Goal: Communication & Community: Answer question/provide support

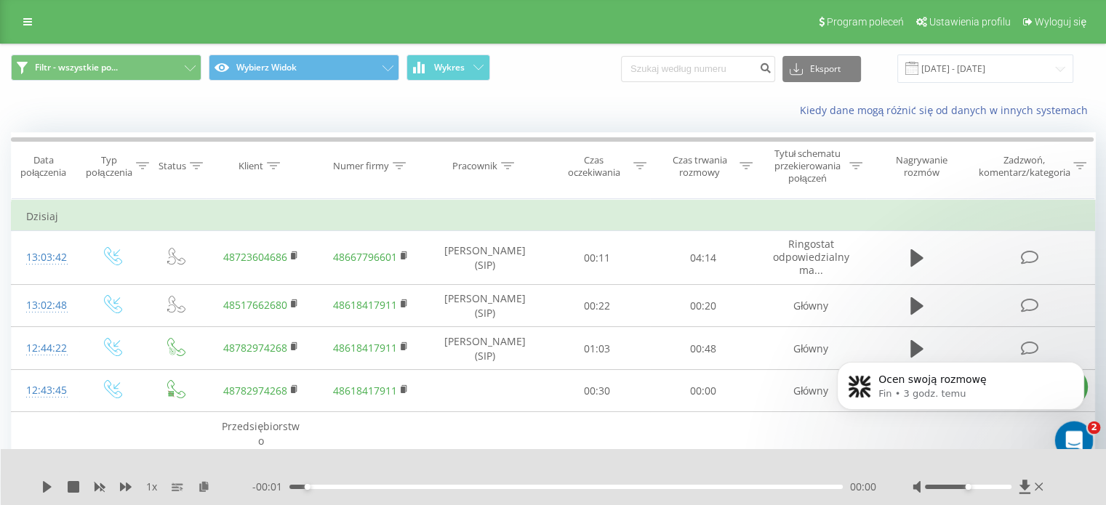
click at [1075, 421] on div "Otwórz komunikator Intercom" at bounding box center [1072, 439] width 48 height 48
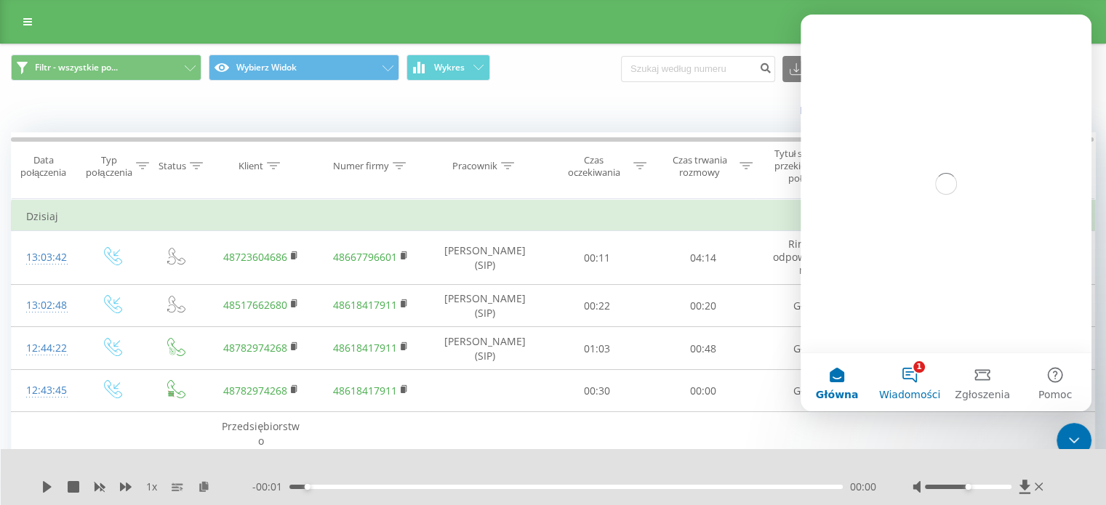
click at [922, 375] on button "1 Wiadomości" at bounding box center [910, 382] width 73 height 58
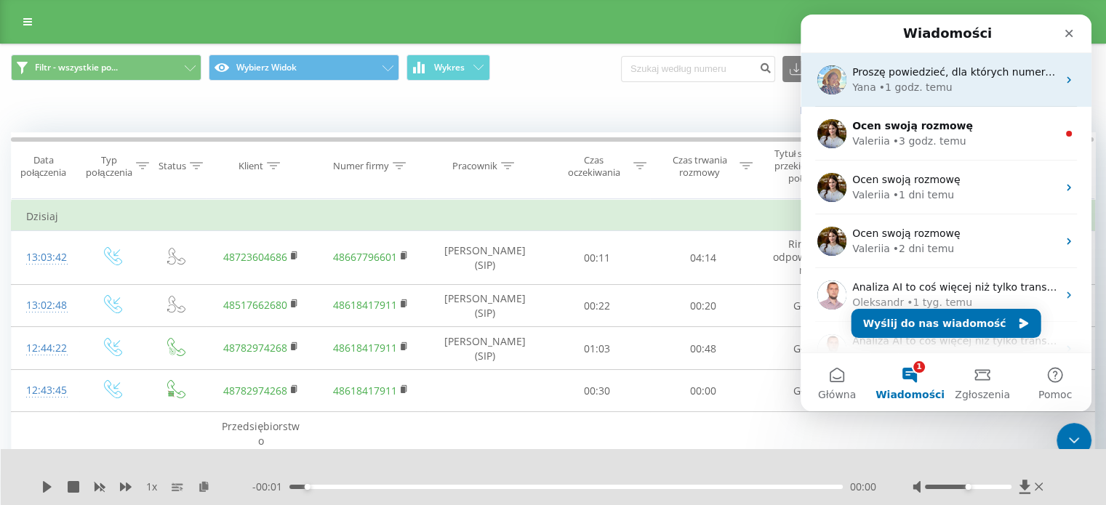
click at [952, 81] on div "Yana • 1 godz. temu" at bounding box center [954, 87] width 205 height 15
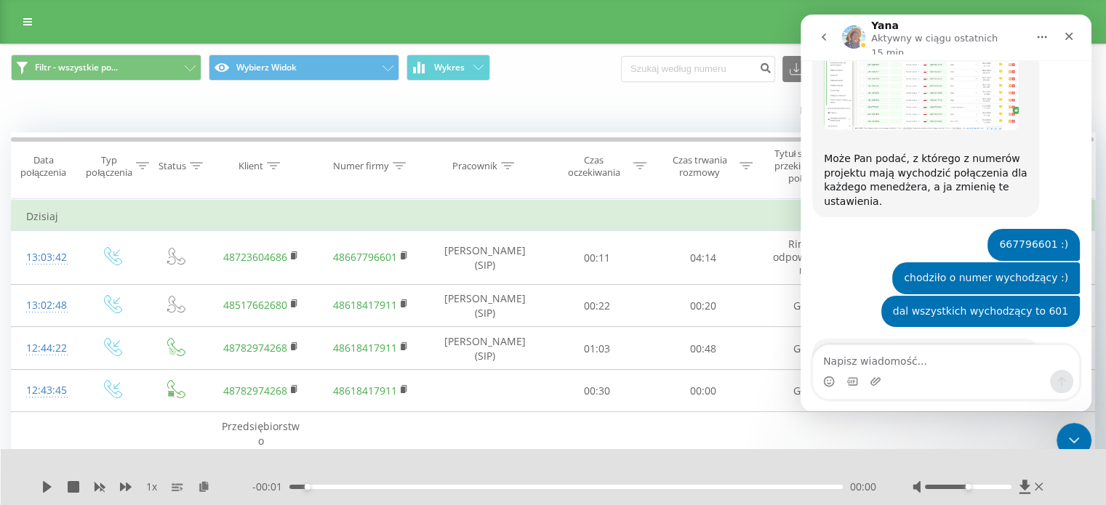
scroll to position [2777, 0]
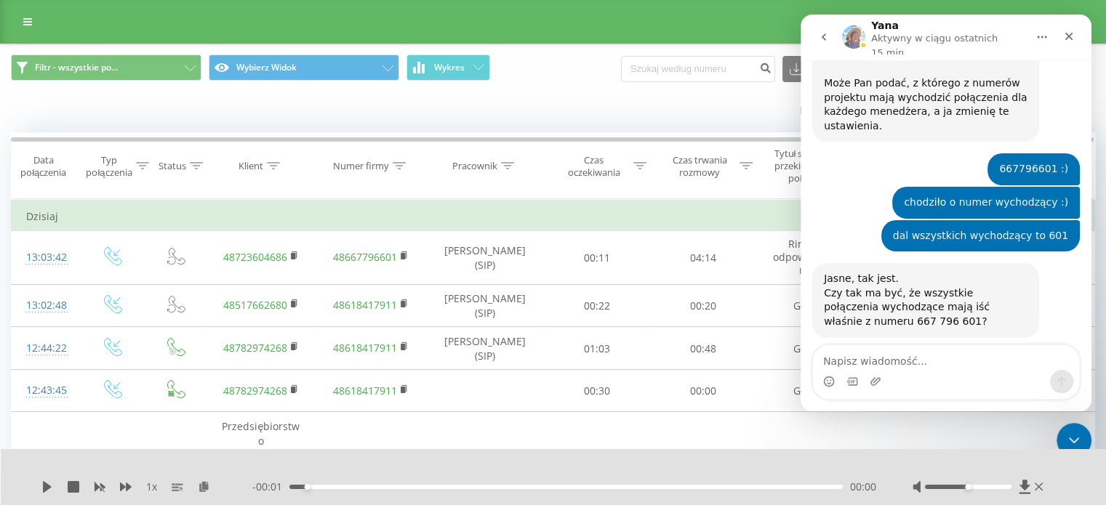
click at [922, 356] on textarea "Napisz wiadomość..." at bounding box center [946, 357] width 266 height 25
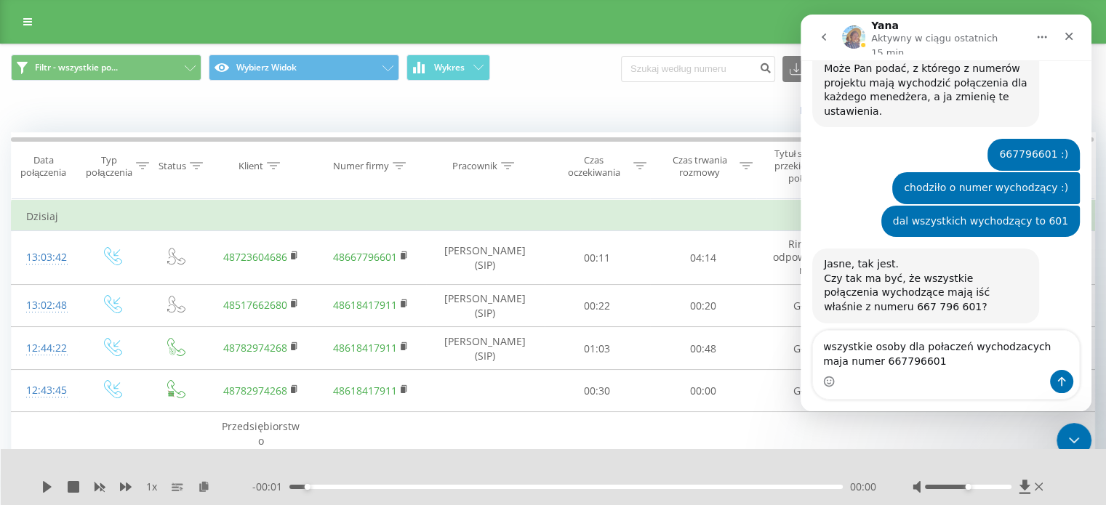
click at [943, 352] on textarea "wszystkie osoby dla połaczeń wychodzacych maja numer 667796601" at bounding box center [946, 350] width 266 height 39
type textarea "wszystkie osoby dla połączeń wychodzących maja numer 667796601"
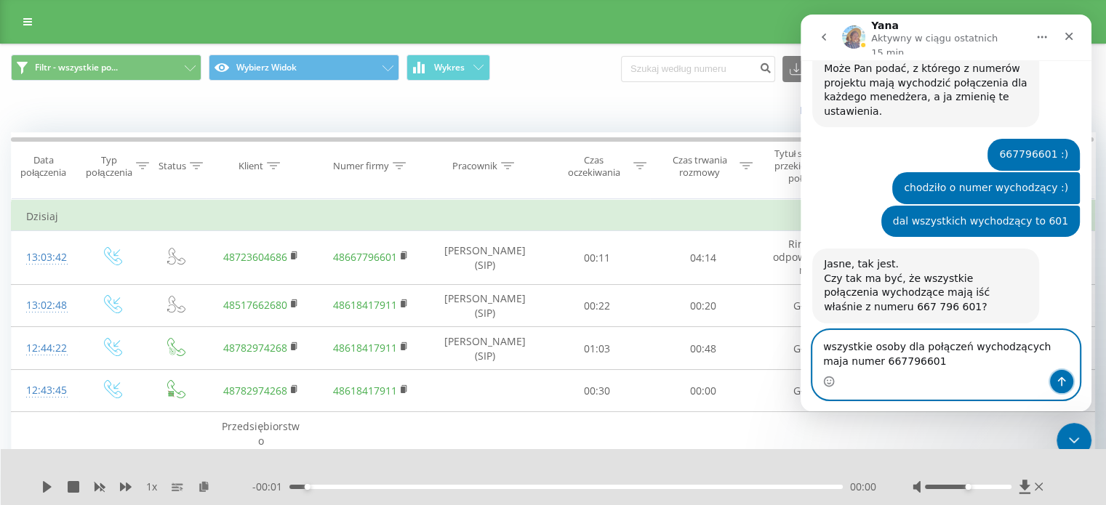
click at [1063, 391] on button "Wyślij wiadomość…" at bounding box center [1061, 381] width 23 height 23
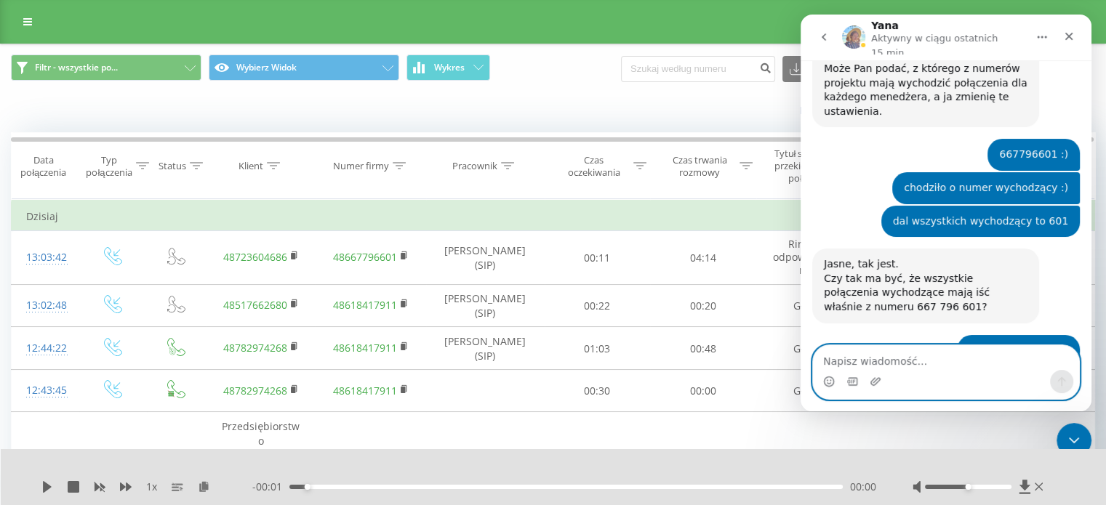
scroll to position [2810, 0]
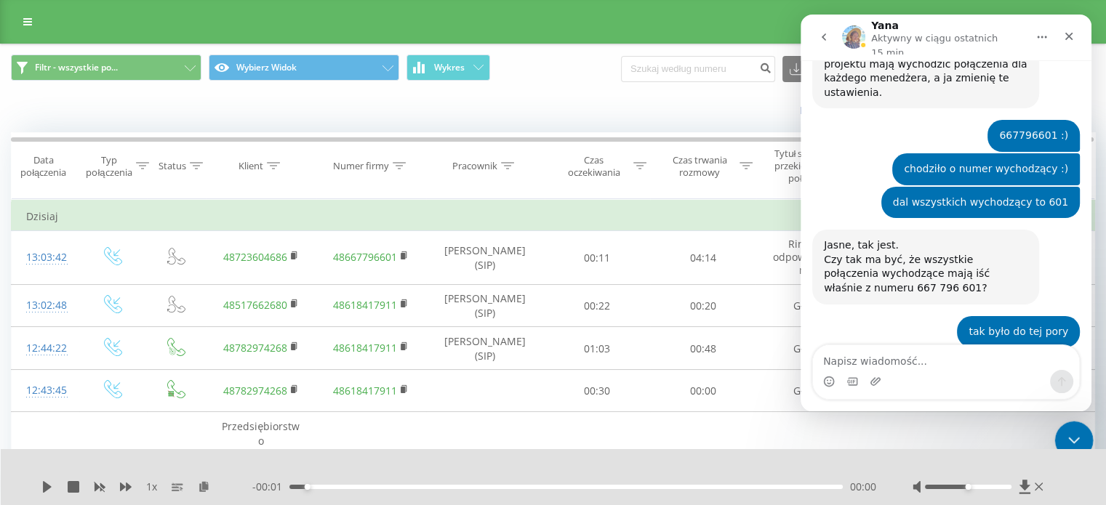
click at [1082, 426] on div "Zamknij komunikator Intercom" at bounding box center [1072, 438] width 35 height 35
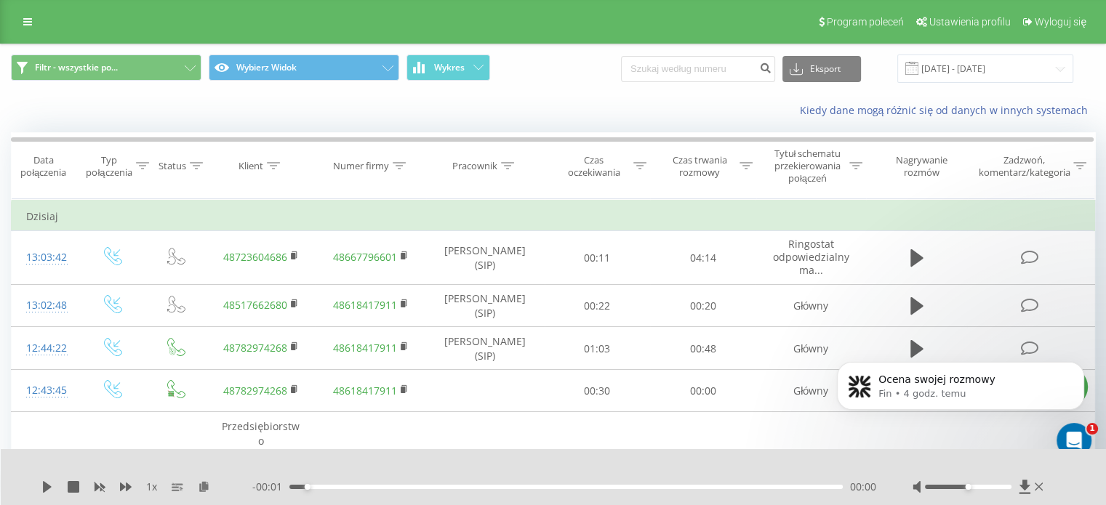
scroll to position [2711, 0]
click at [1071, 424] on div "Otwórz komunikator Intercom" at bounding box center [1072, 439] width 48 height 48
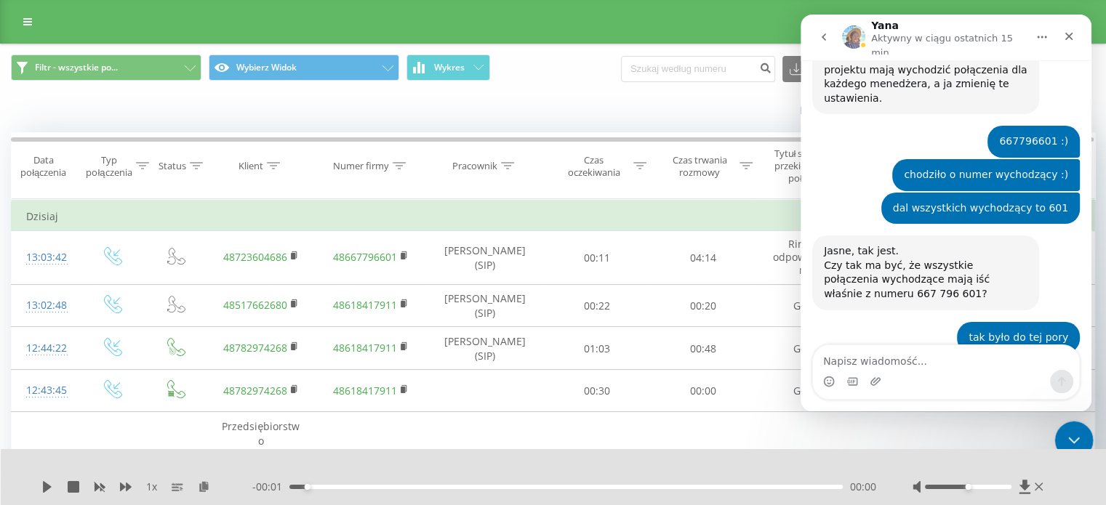
scroll to position [2810, 0]
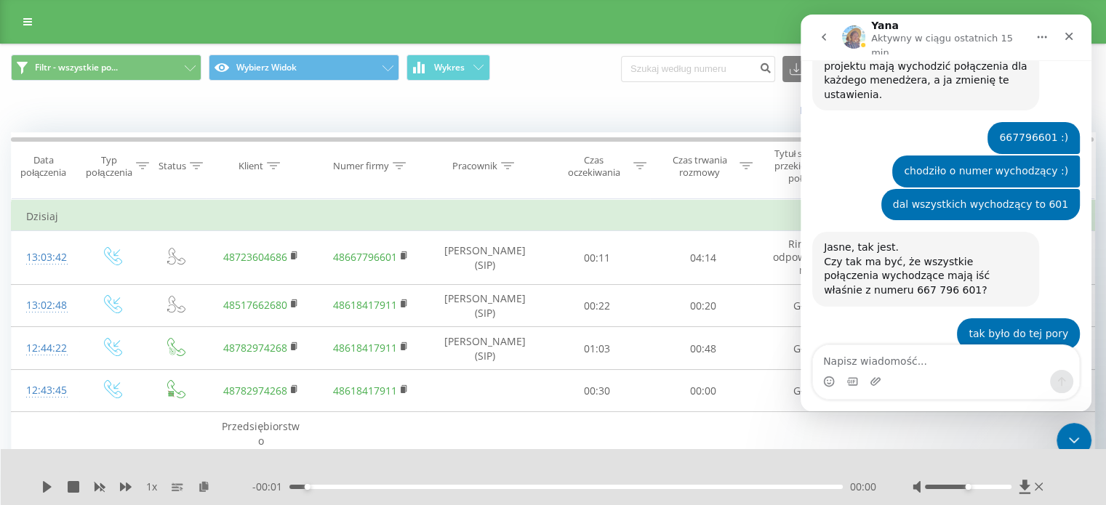
click at [946, 363] on textarea "Napisz wiadomość..." at bounding box center [946, 357] width 266 height 25
type textarea "z"
type textarea "d"
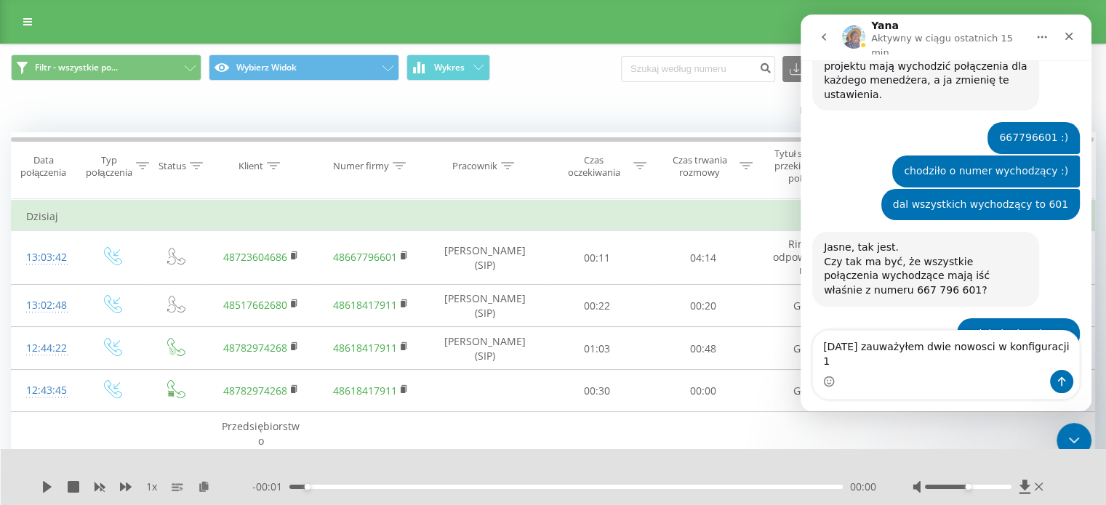
type textarea "[DATE] zauważyłem dwie nowosci w konfiguracji"
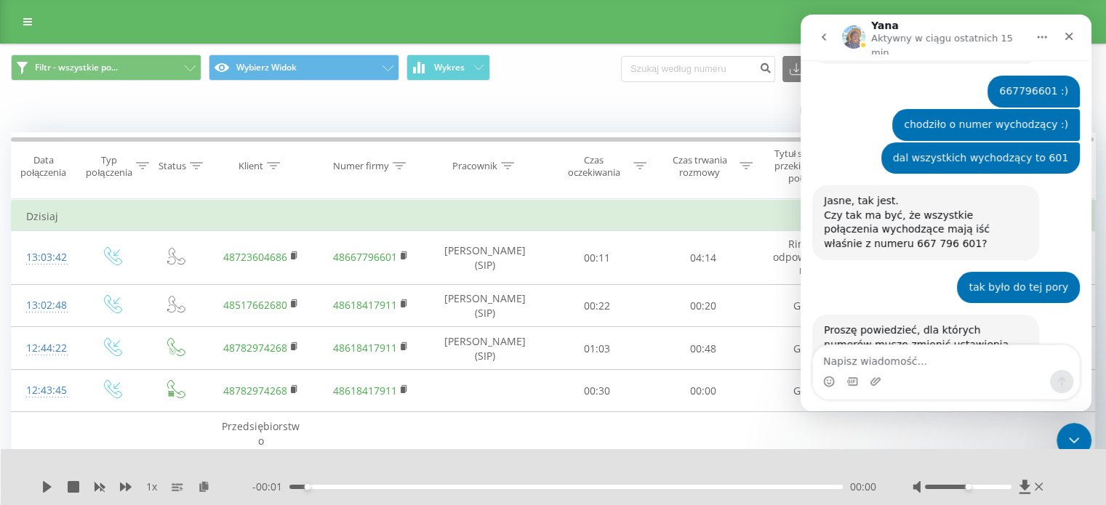
scroll to position [2858, 0]
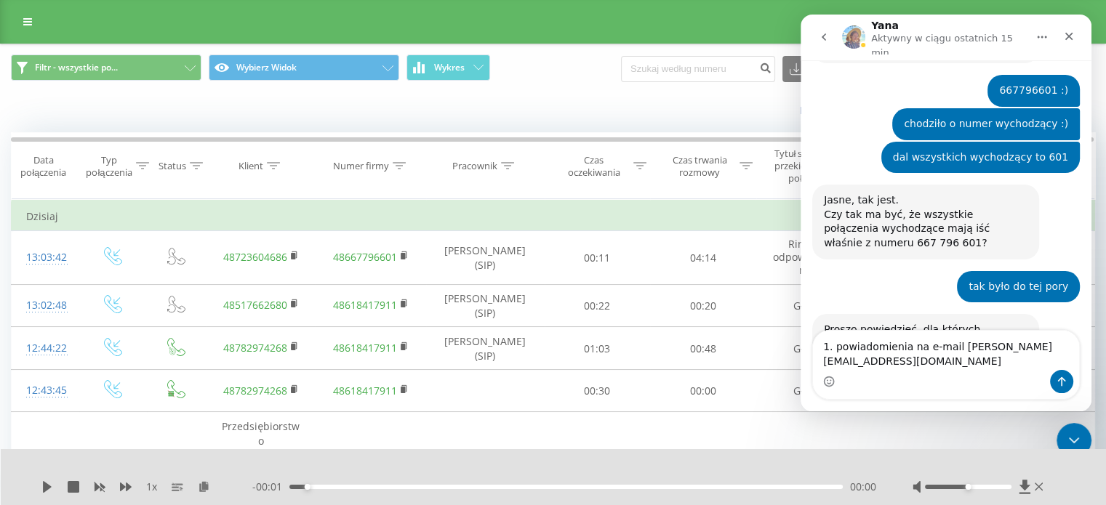
click at [1073, 363] on textarea "1. powiadomienia na e-mail [PERSON_NAME][EMAIL_ADDRESS][DOMAIN_NAME]" at bounding box center [946, 350] width 266 height 39
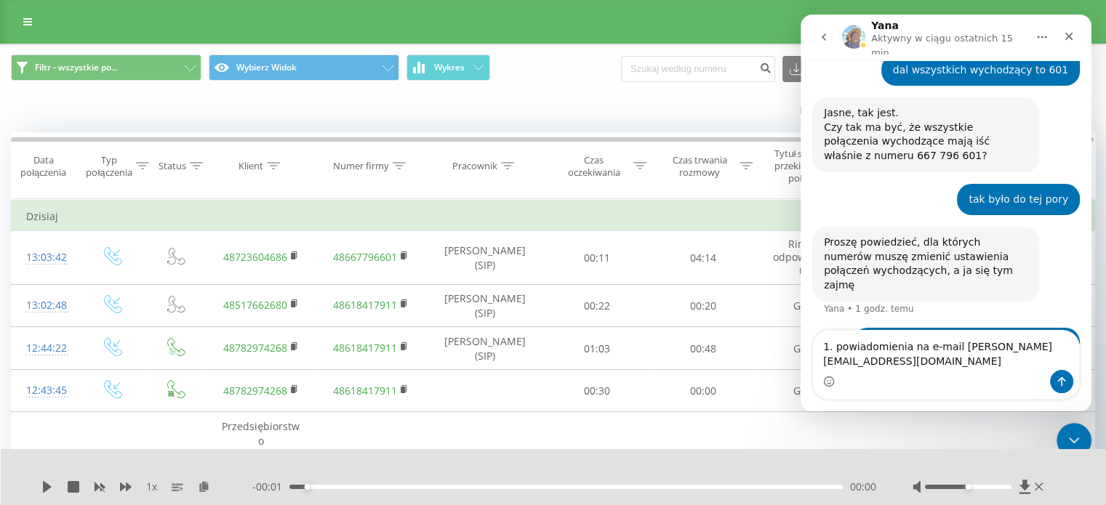
scroll to position [2989, 0]
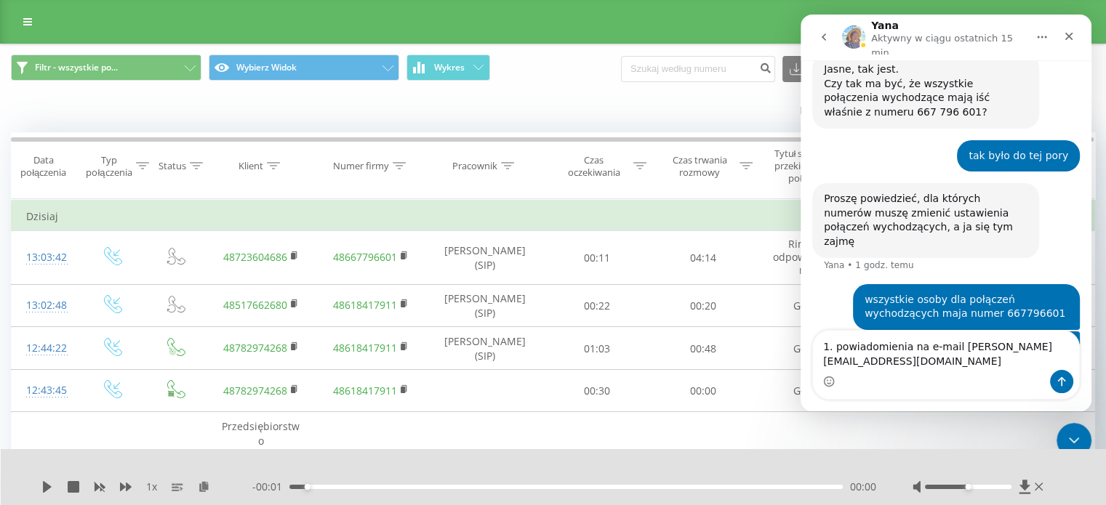
type textarea "1. powiadomienia na e-mail [PERSON_NAME][EMAIL_ADDRESS][DOMAIN_NAME]"
click at [1067, 374] on button "Wyślij wiadomość…" at bounding box center [1061, 381] width 23 height 23
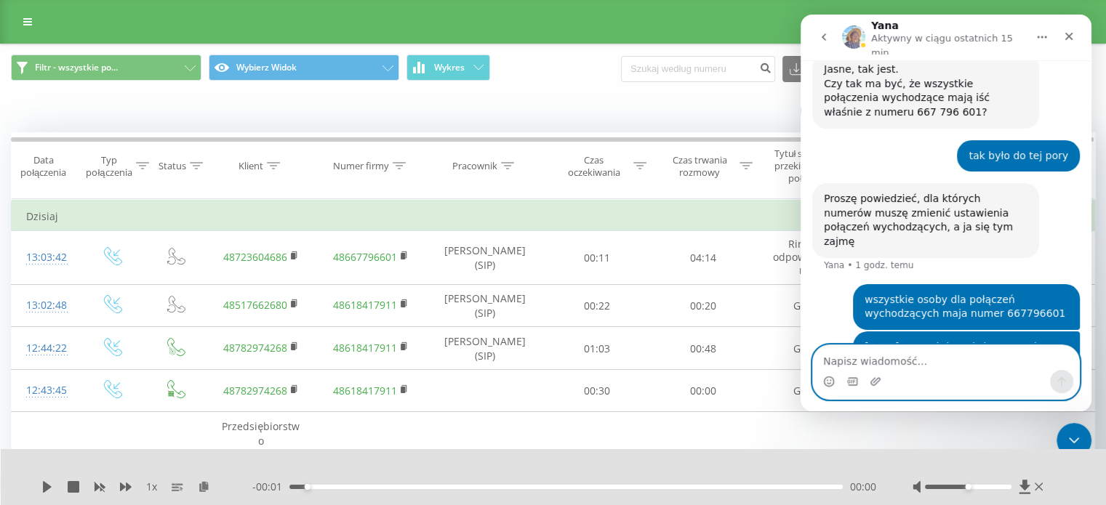
scroll to position [3037, 0]
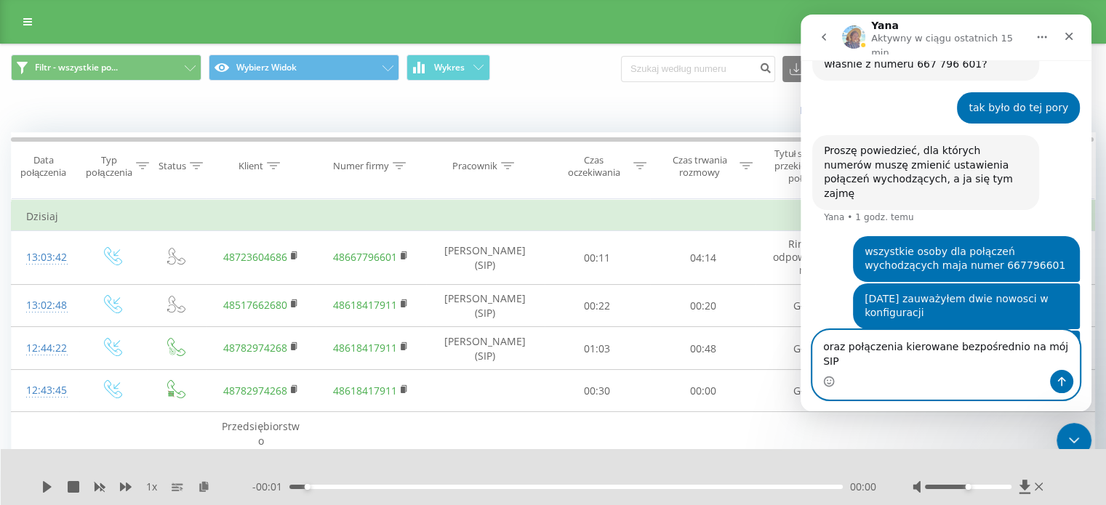
click at [1066, 361] on textarea "oraz połączenia kierowane bezpośrednio na mój SIP" at bounding box center [946, 350] width 266 height 39
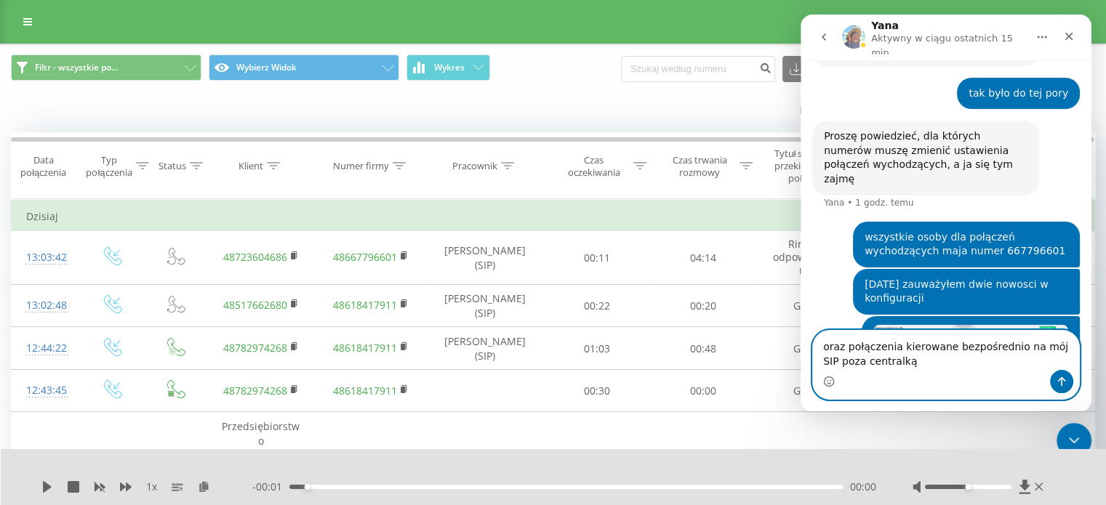
type textarea "oraz połączenia kierowane bezpośrednio na mój SIP poza centralką"
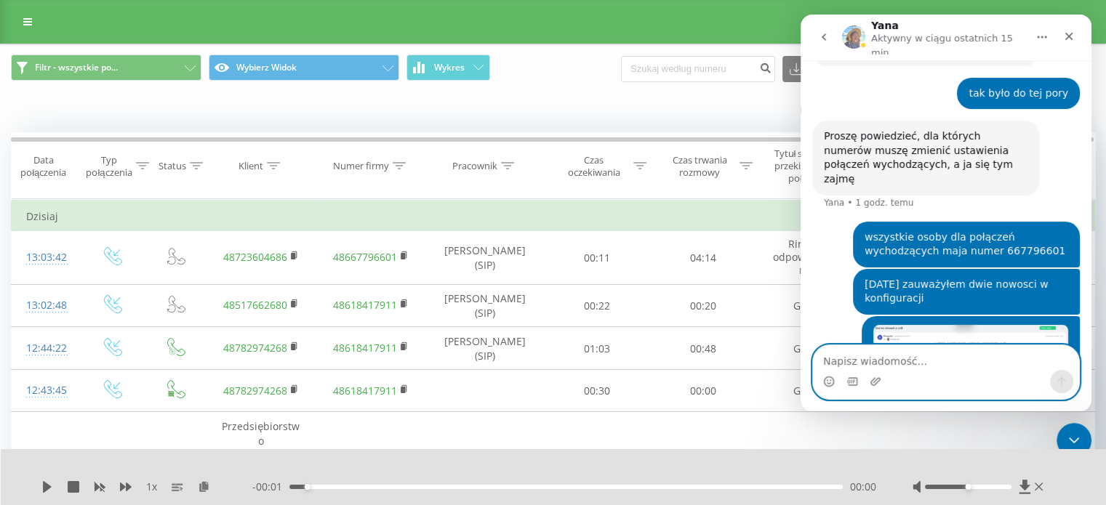
scroll to position [3084, 0]
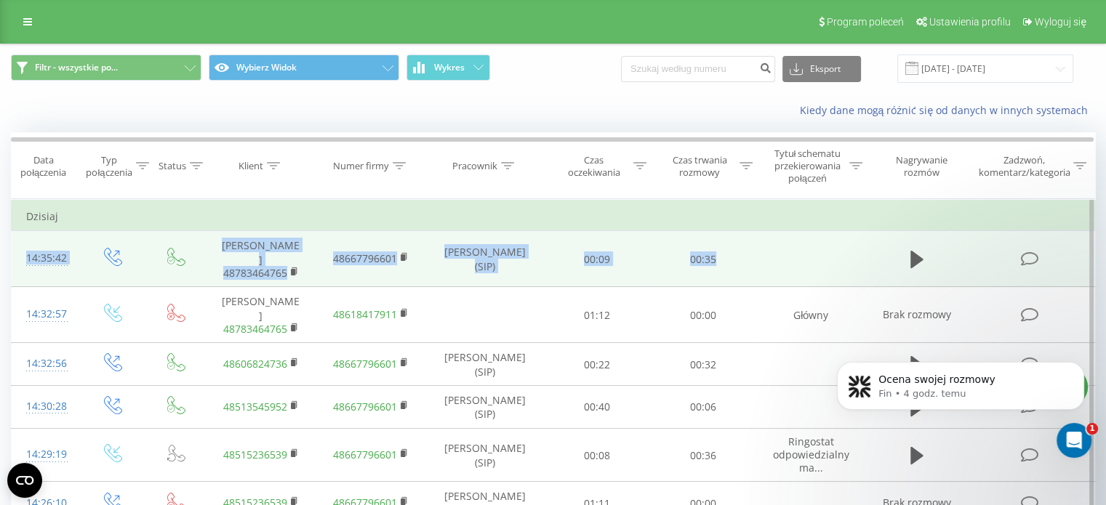
drag, startPoint x: 27, startPoint y: 240, endPoint x: 1038, endPoint y: 260, distance: 1011.2
click at [1038, 260] on tr "14:35:42 Frankowska Ewa 48783464765 48667796601 Łukasz Maczkowski (SIP) 00:09 0…" at bounding box center [554, 259] width 1084 height 56
copy tr "14:35:42 Frankowska Ewa 48783464765 48667796601 Łukasz Maczkowski (SIP) 00:09 0…"
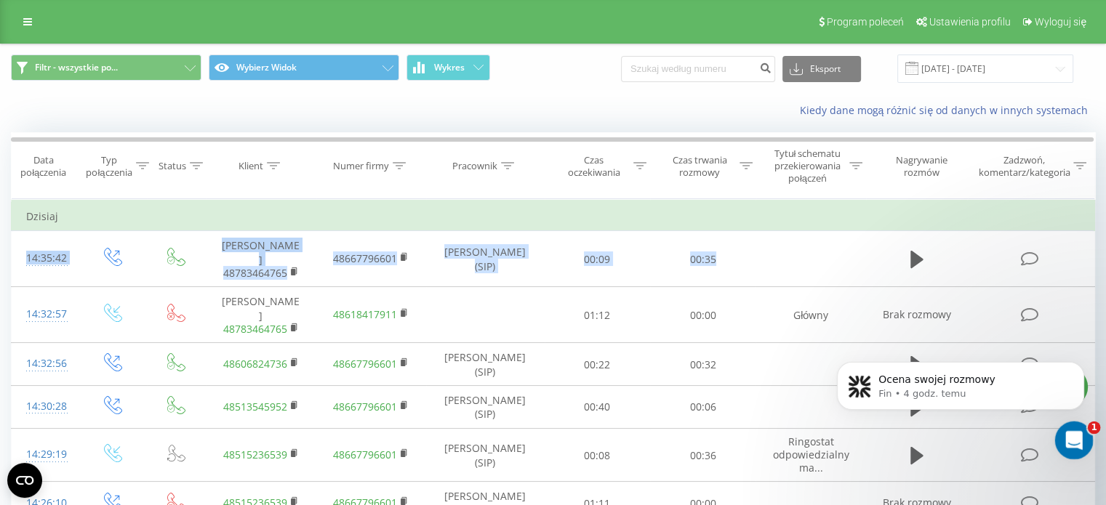
click at [1084, 439] on div "Otwórz komunikator Intercom" at bounding box center [1072, 439] width 48 height 48
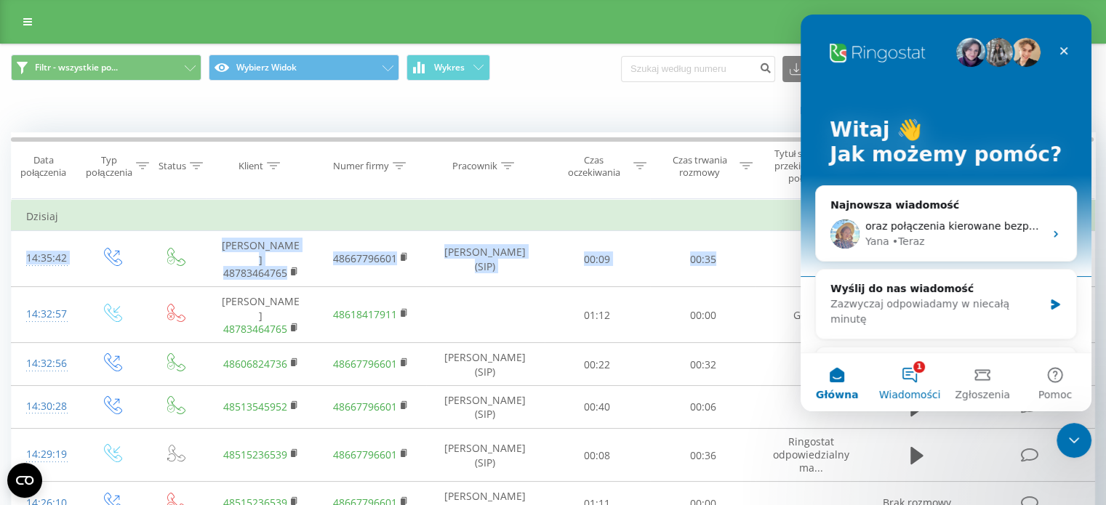
click at [914, 375] on button "1 Wiadomości" at bounding box center [910, 382] width 73 height 58
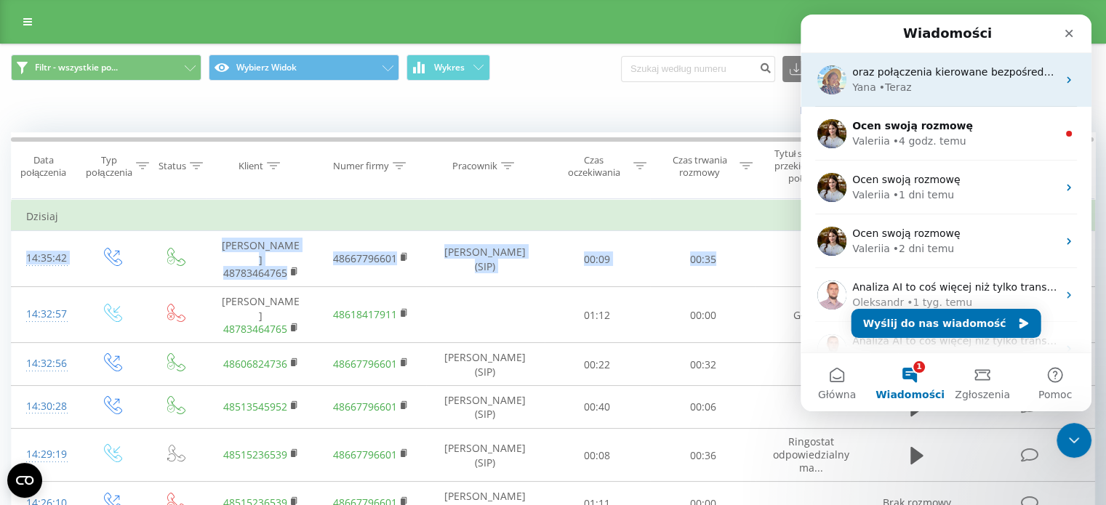
click at [983, 87] on div "Yana • Teraz" at bounding box center [954, 87] width 205 height 15
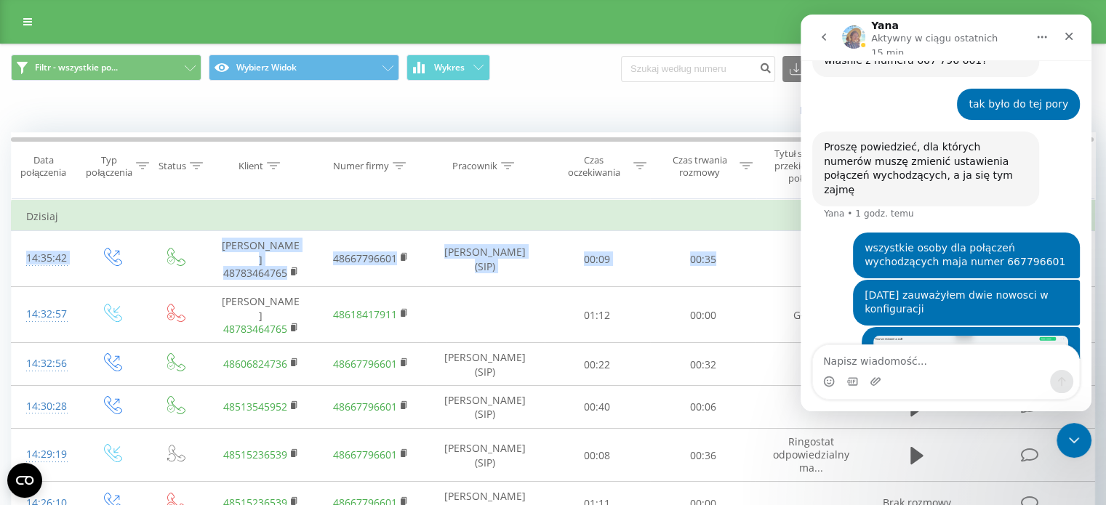
scroll to position [3084, 0]
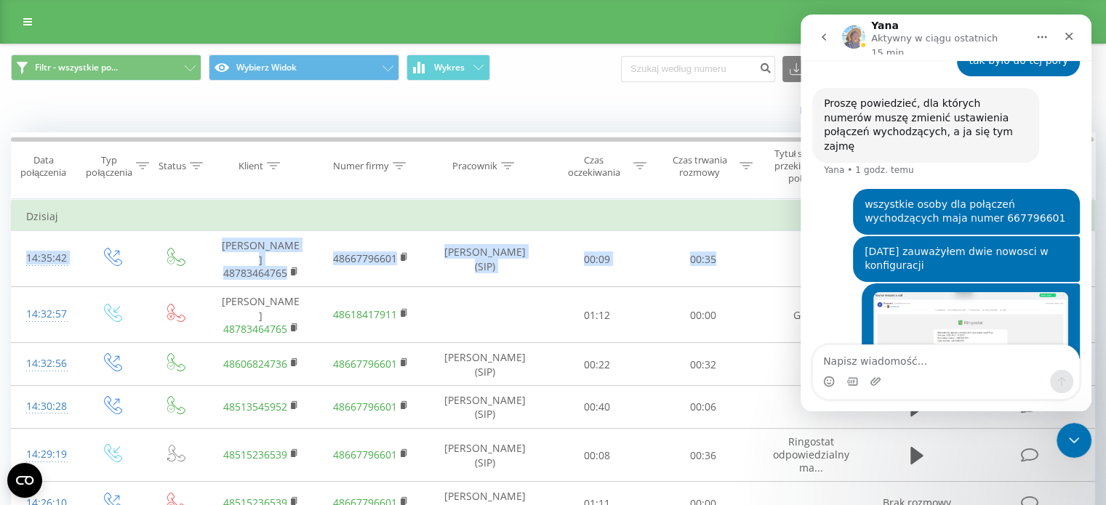
click at [911, 369] on textarea "Napisz wiadomość..." at bounding box center [946, 357] width 266 height 25
type textarea "np. połaczenie 14:35:42 Frankowska Ewa 48783464765 48667796601 Łukasz Maczkowsk…"
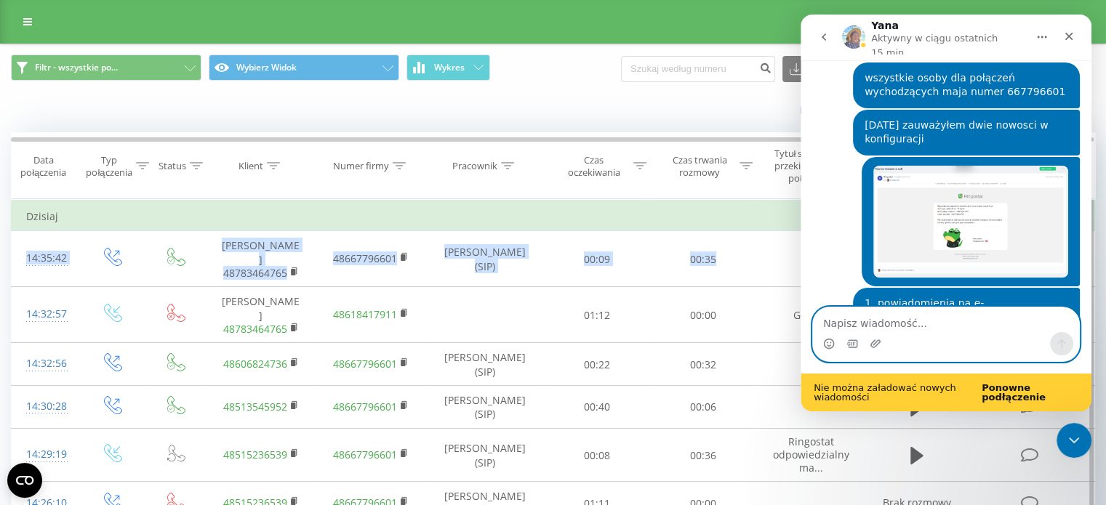
scroll to position [3212, 0]
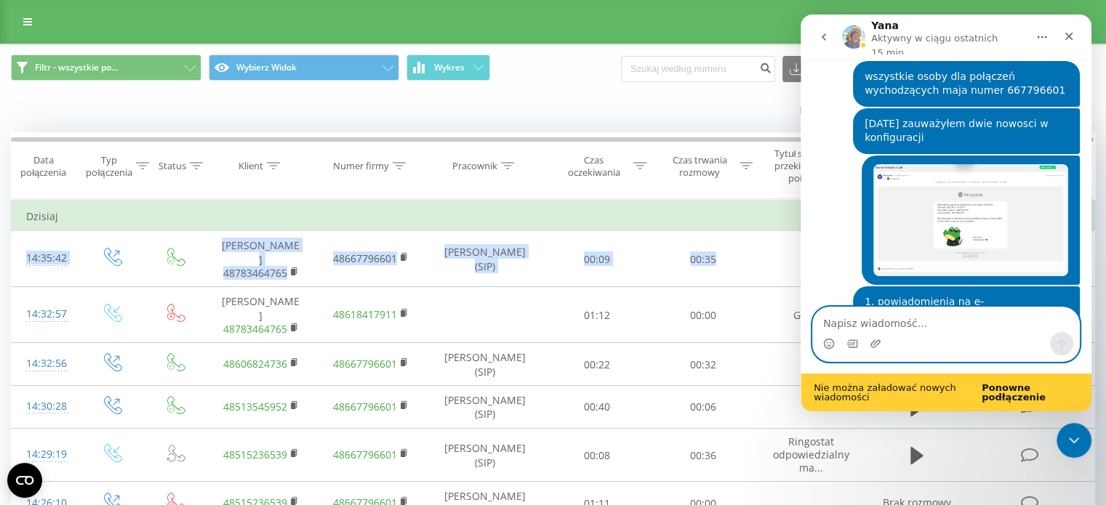
click at [932, 327] on textarea "Napisz wiadomość..." at bounding box center [946, 320] width 266 height 25
click at [1009, 398] on b "Ponowne podłączenie" at bounding box center [1014, 393] width 64 height 20
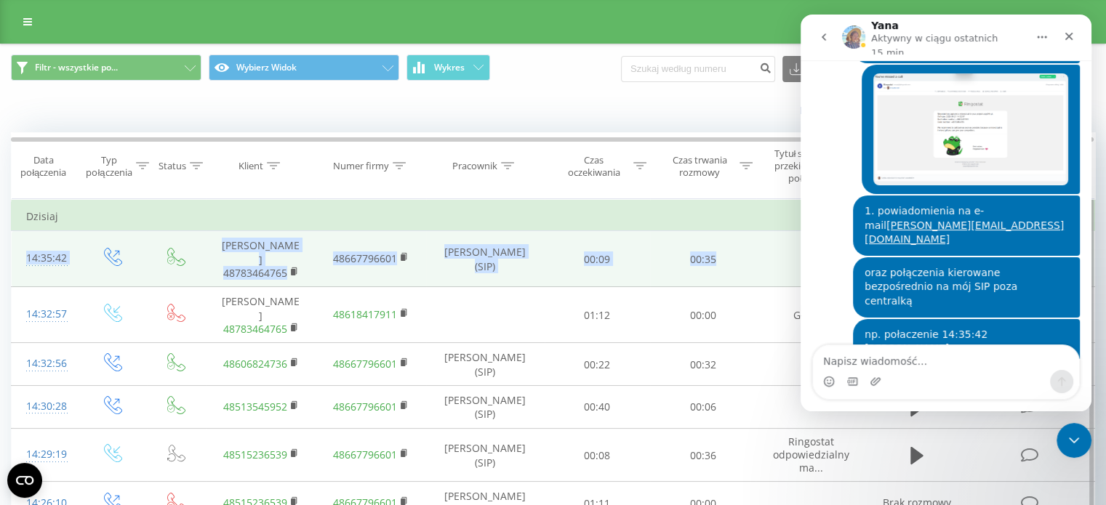
scroll to position [3336, 0]
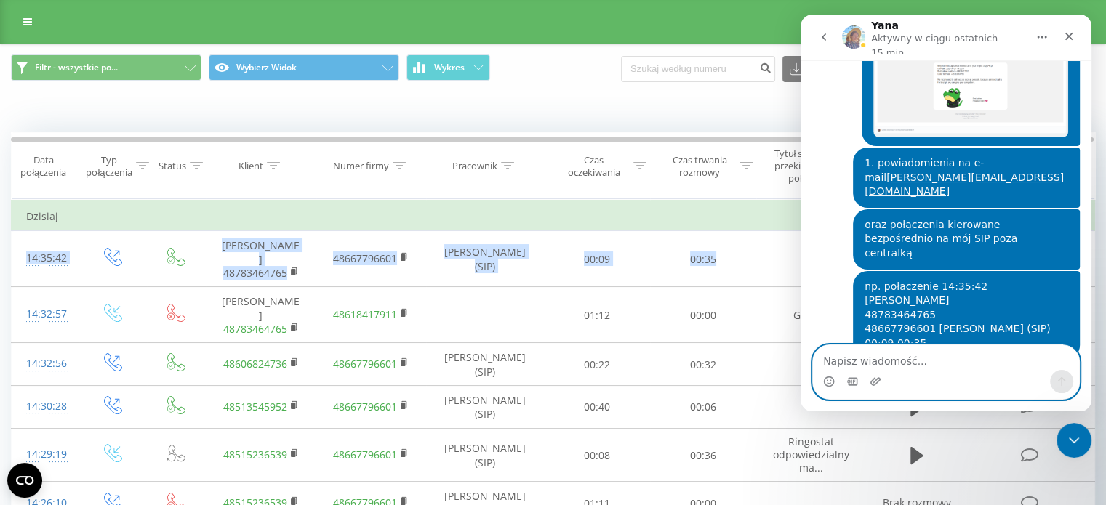
click at [868, 370] on textarea "Napisz wiadomość..." at bounding box center [946, 357] width 266 height 25
type textarea "temat chyba już ogarnięty"
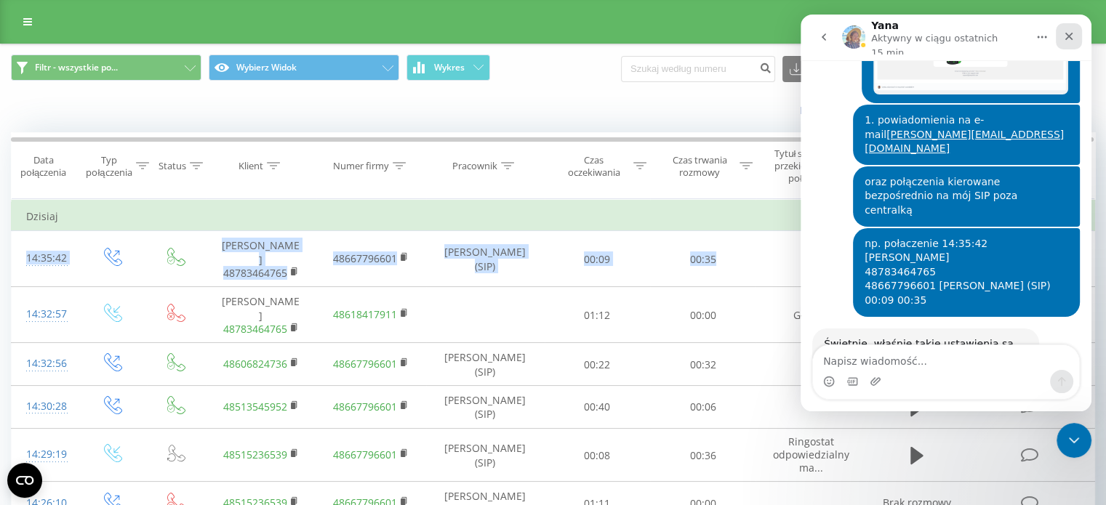
click at [1061, 32] on div "Zamknij" at bounding box center [1069, 36] width 26 height 26
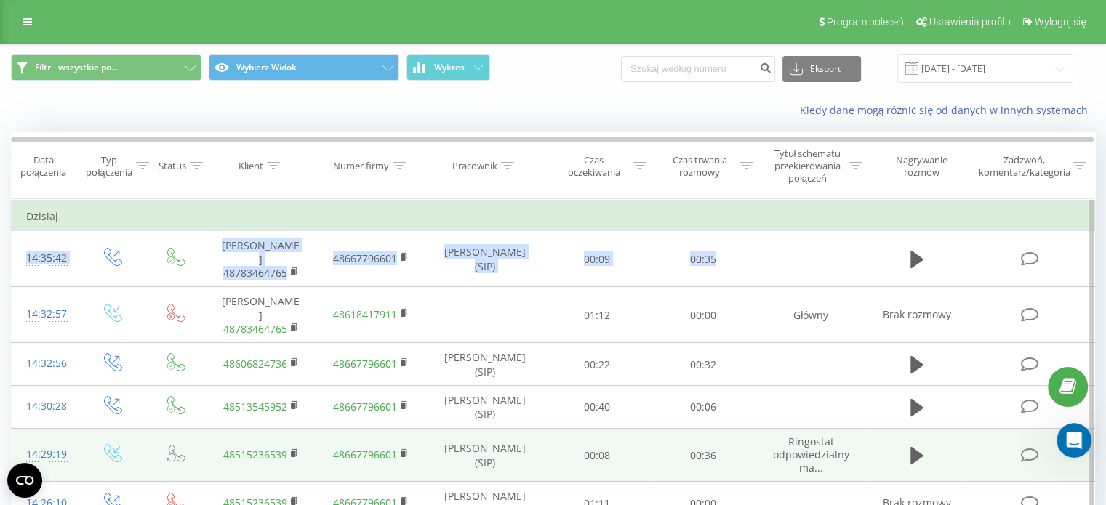
scroll to position [3265, 0]
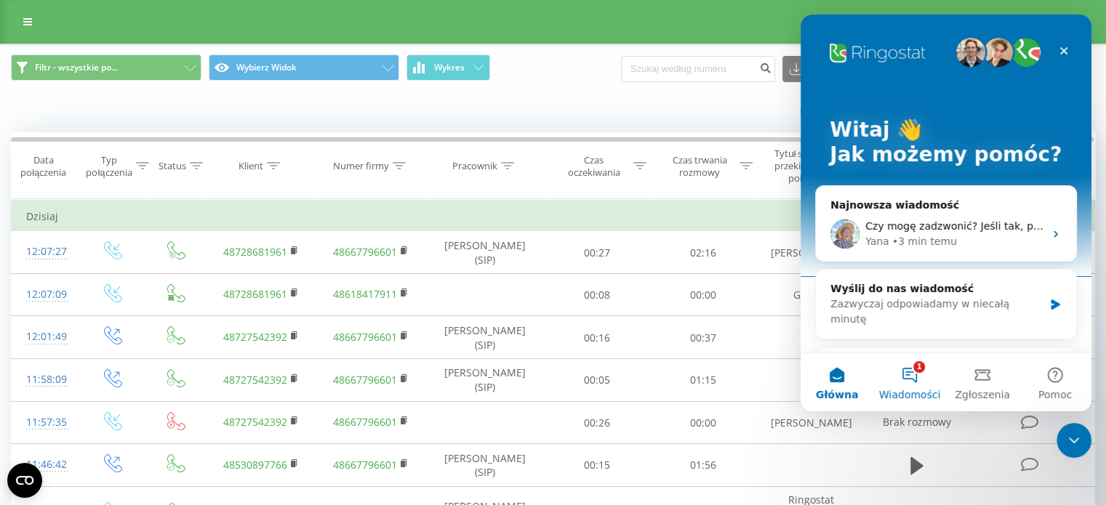
click at [914, 369] on button "1 Wiadomości" at bounding box center [910, 382] width 73 height 58
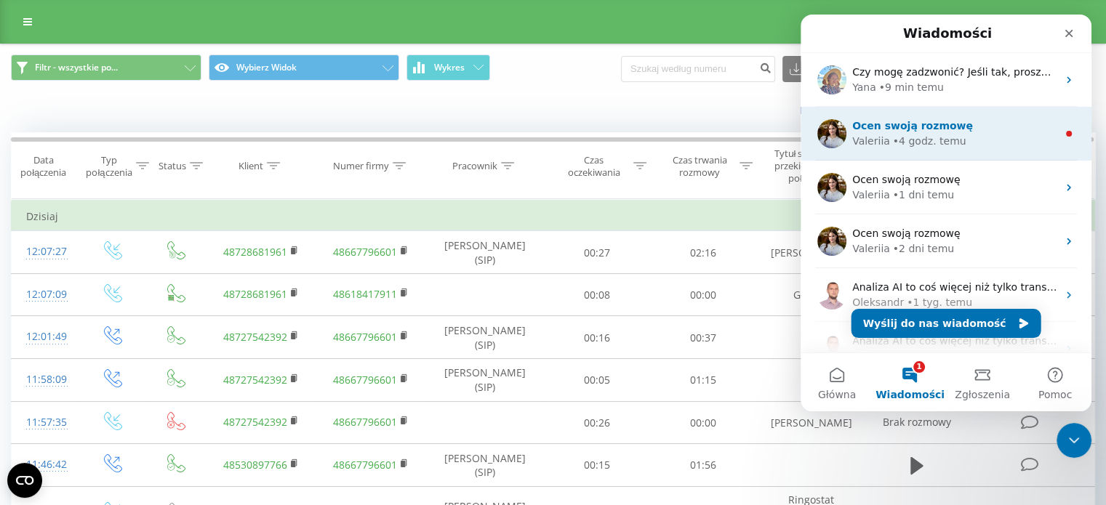
click at [882, 140] on div "Valeriia" at bounding box center [871, 141] width 38 height 15
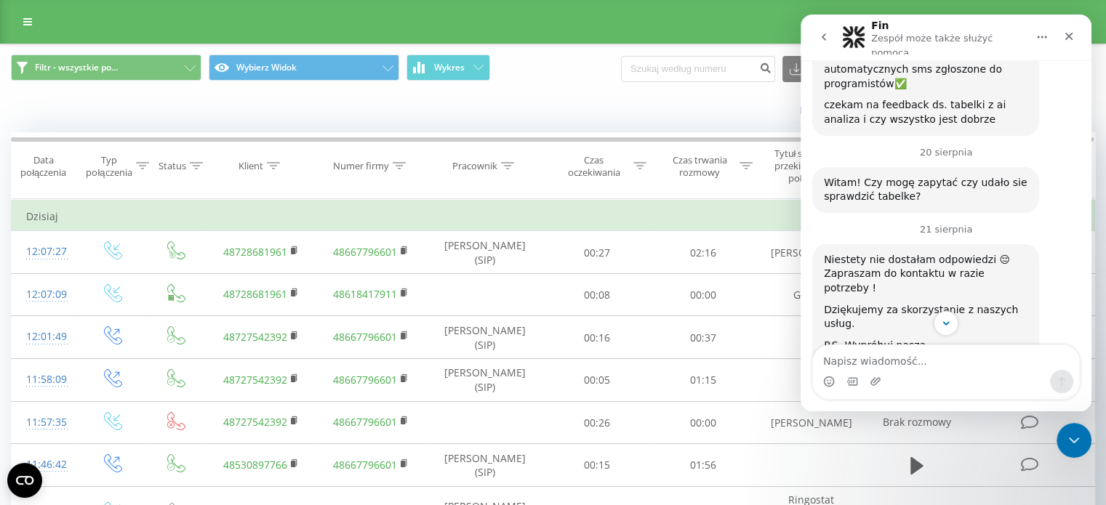
scroll to position [2285, 0]
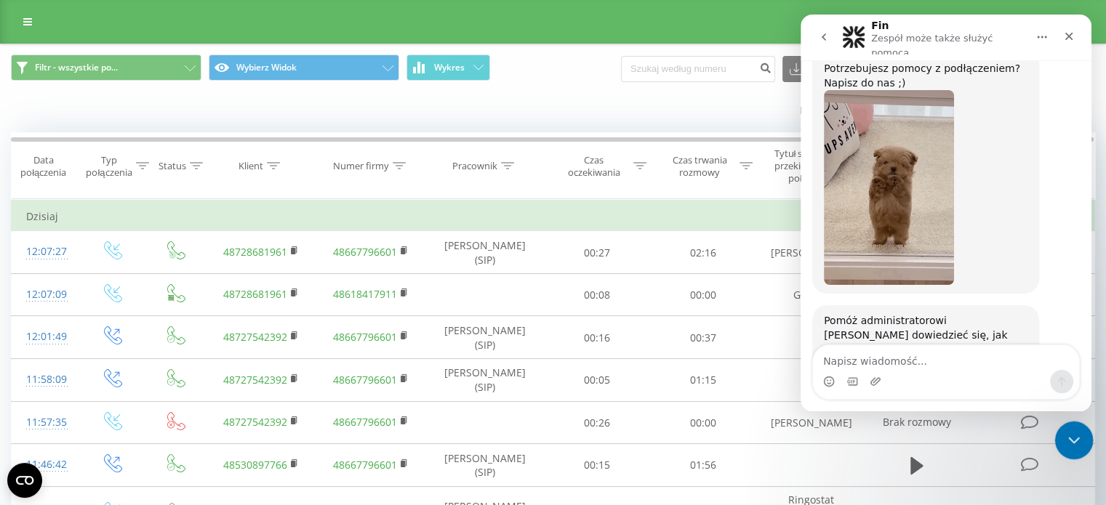
click at [1081, 444] on div "Zamknij komunikator Intercom" at bounding box center [1072, 438] width 35 height 35
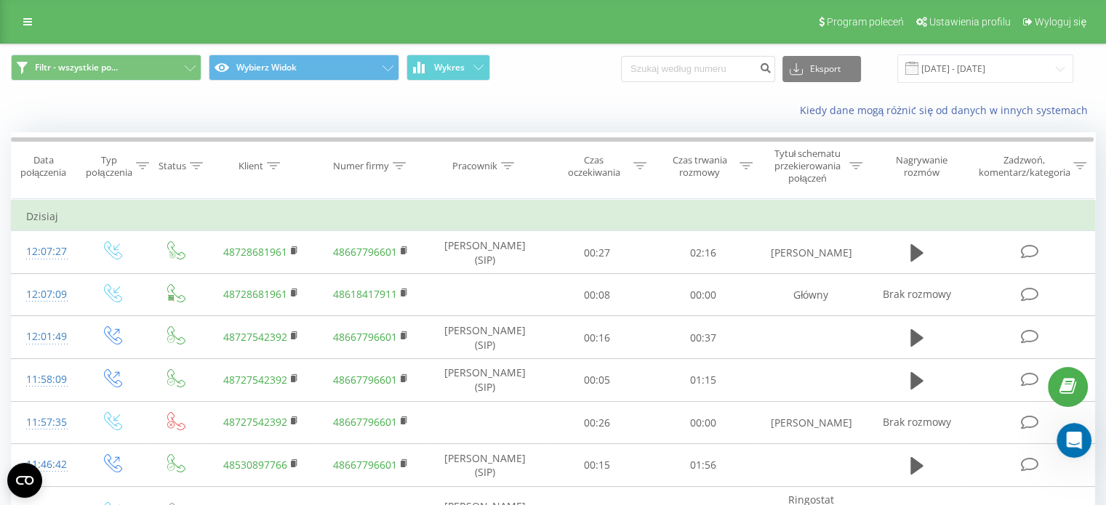
scroll to position [1, 0]
